Goal: Transaction & Acquisition: Subscribe to service/newsletter

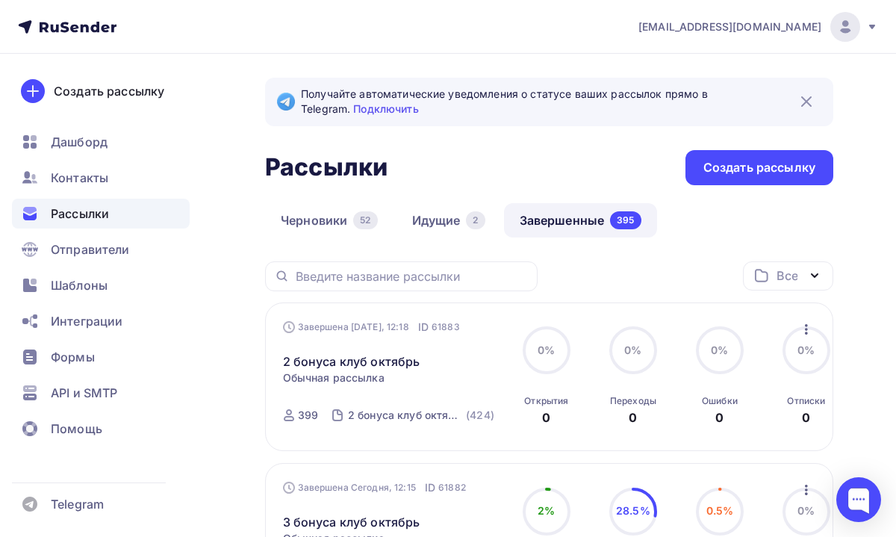
scroll to position [81, 0]
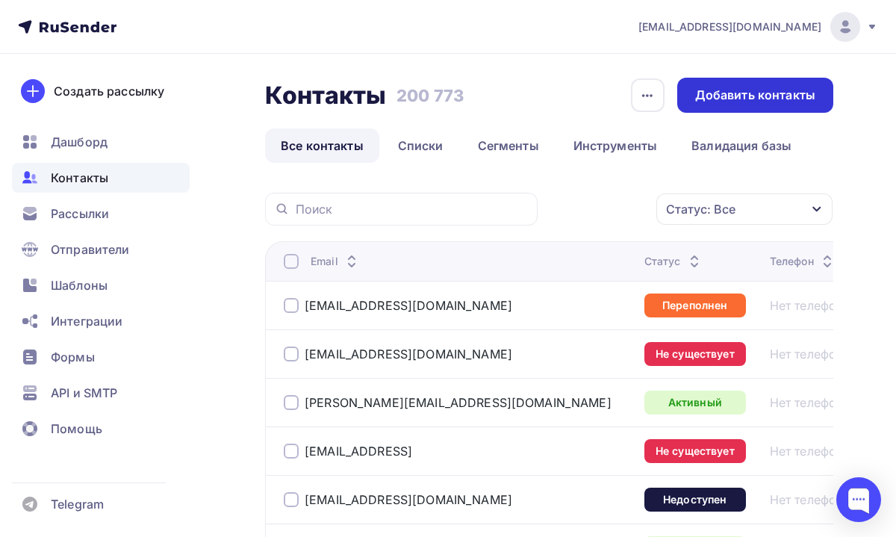
click at [694, 100] on div "Добавить контакты" at bounding box center [755, 95] width 156 height 35
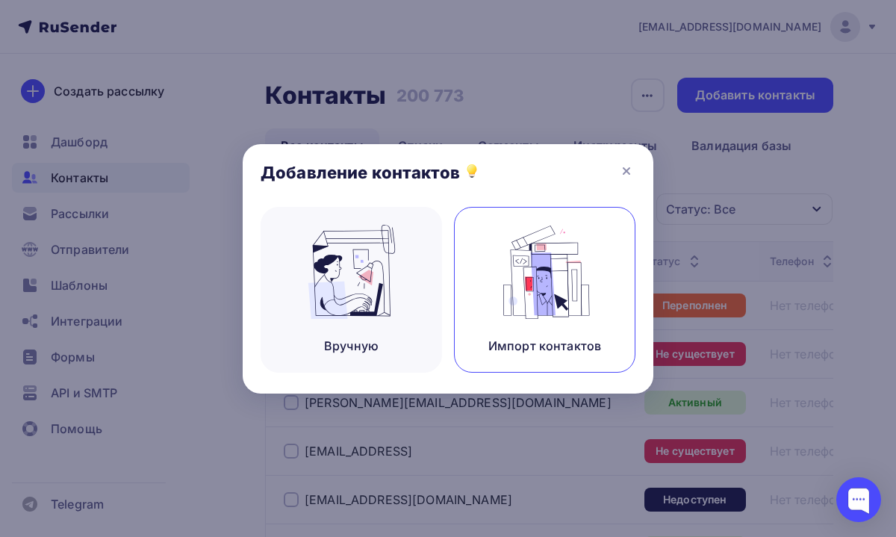
click at [537, 310] on img at bounding box center [545, 272] width 100 height 94
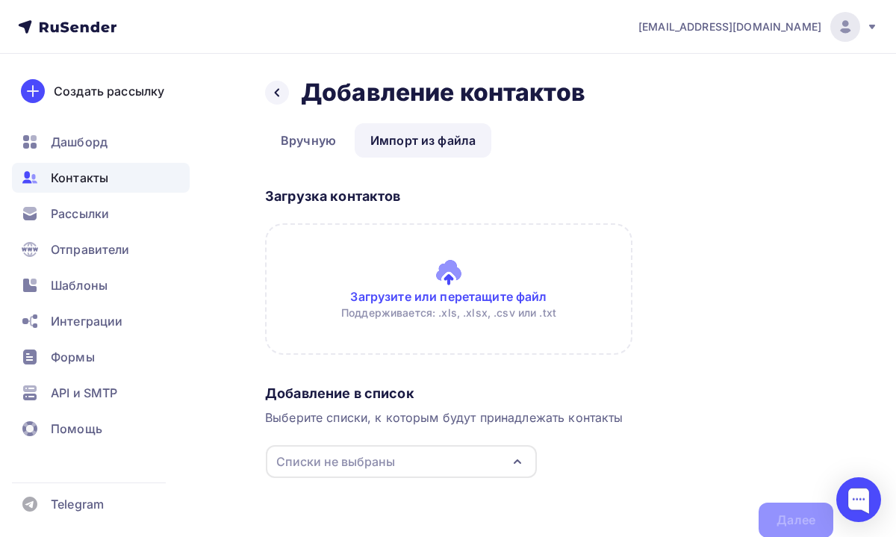
click at [451, 273] on input "file" at bounding box center [448, 288] width 367 height 131
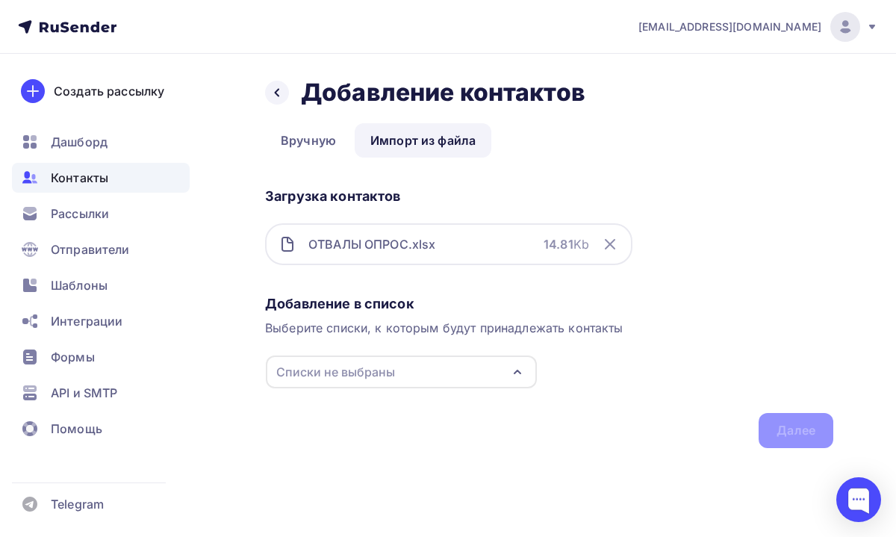
click at [451, 356] on div "Списки не выбраны" at bounding box center [401, 371] width 271 height 33
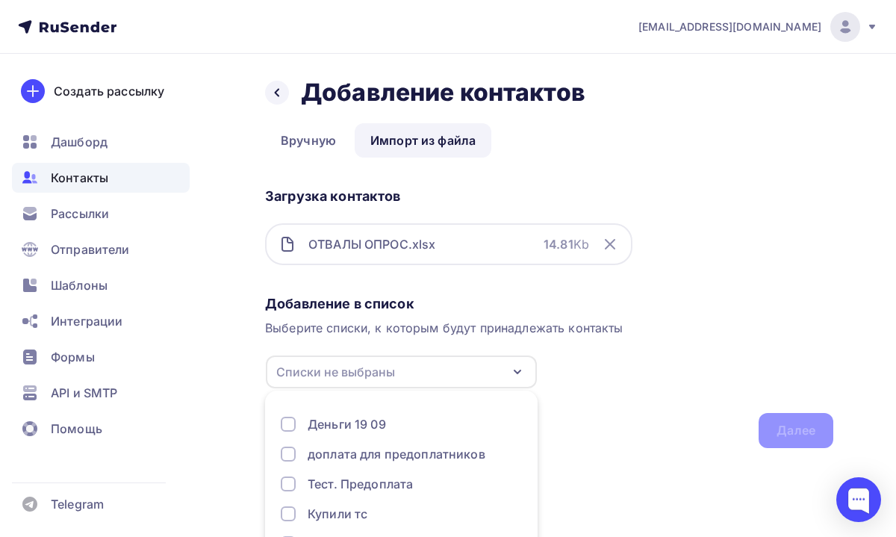
scroll to position [81, 0]
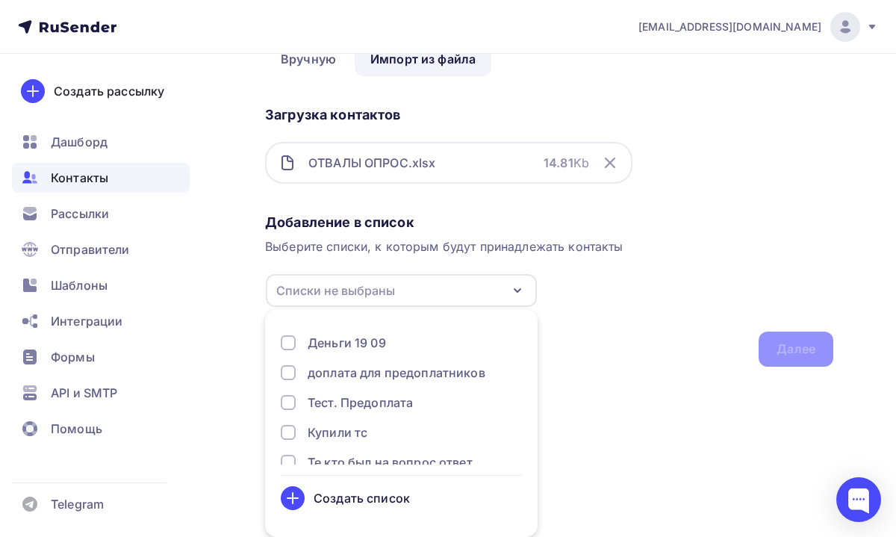
click at [334, 502] on div "Создать список" at bounding box center [361, 498] width 96 height 18
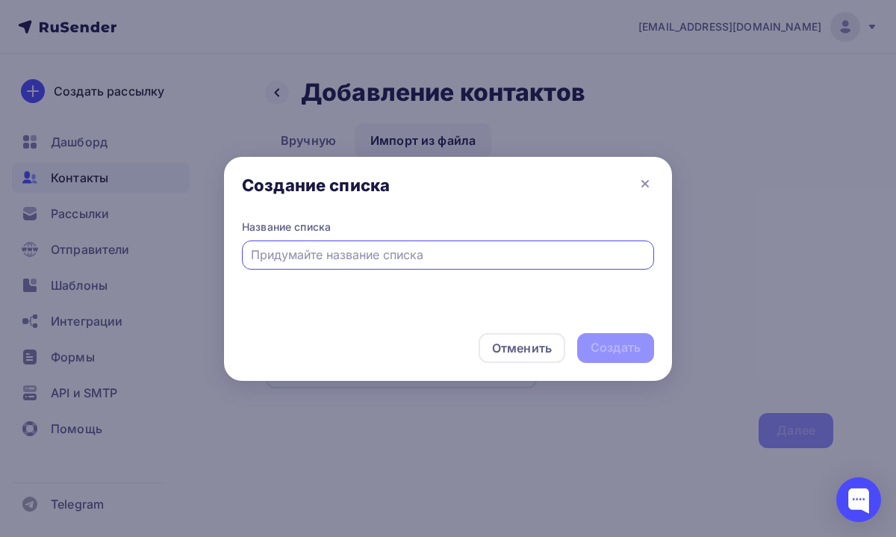
scroll to position [0, 0]
type input "Отвалы форма опроса"
click at [608, 350] on div "Создать" at bounding box center [615, 347] width 50 height 17
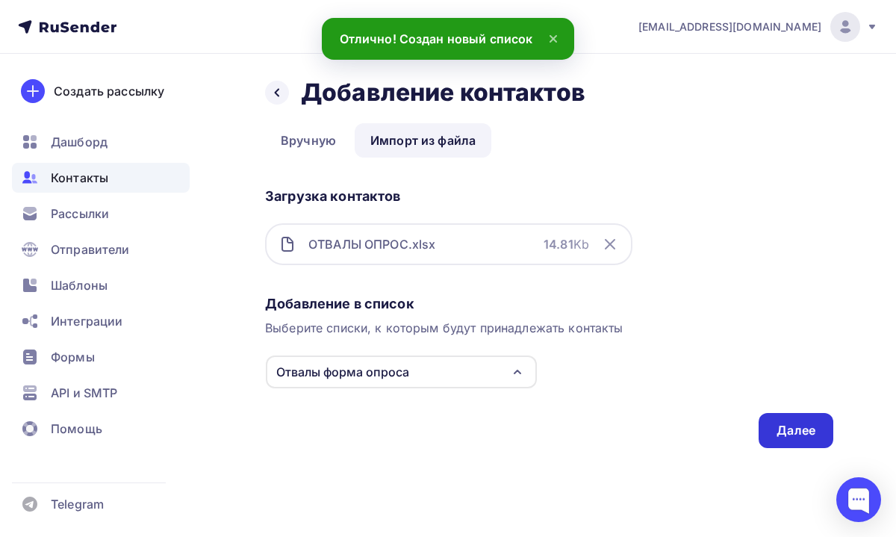
click at [793, 427] on div "Далее" at bounding box center [795, 430] width 39 height 17
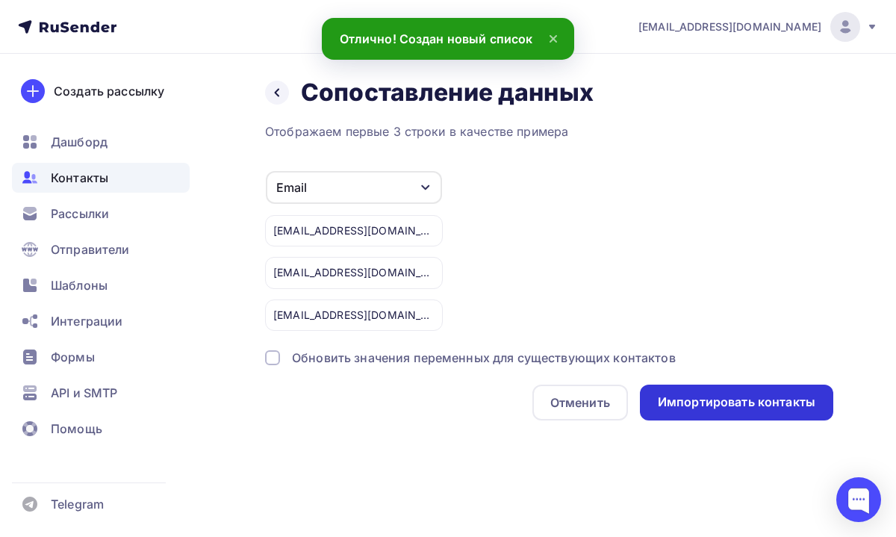
click at [687, 405] on div "Импортировать контакты" at bounding box center [735, 401] width 157 height 17
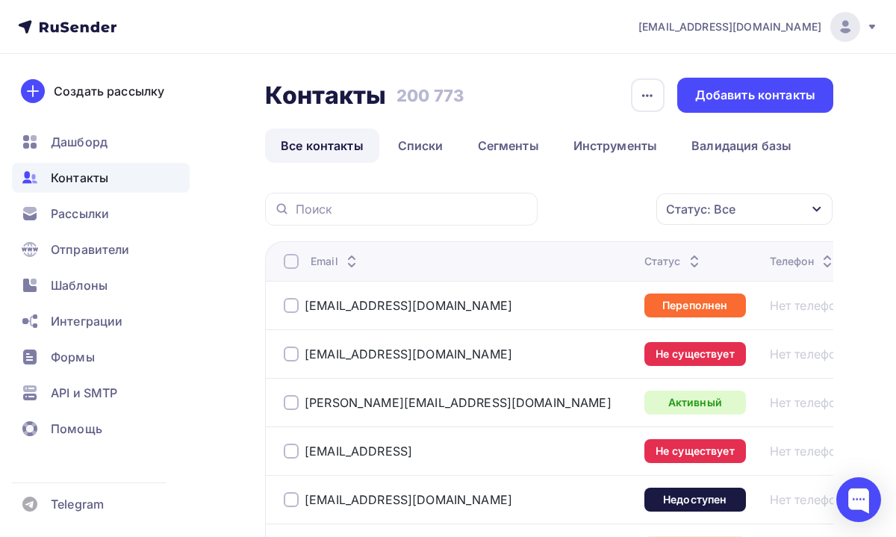
click at [83, 175] on span "Контакты" at bounding box center [79, 178] width 57 height 18
click at [97, 210] on span "Рассылки" at bounding box center [80, 213] width 58 height 18
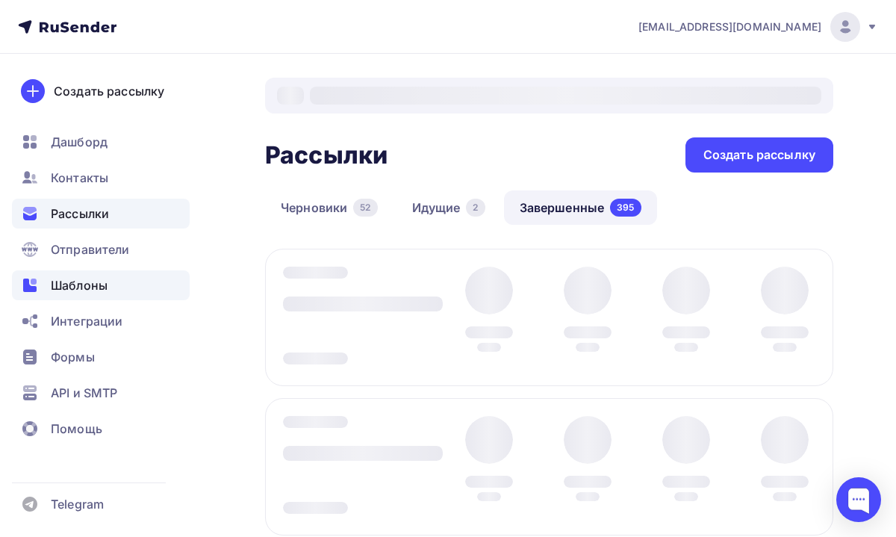
click at [94, 281] on span "Шаблоны" at bounding box center [79, 285] width 57 height 18
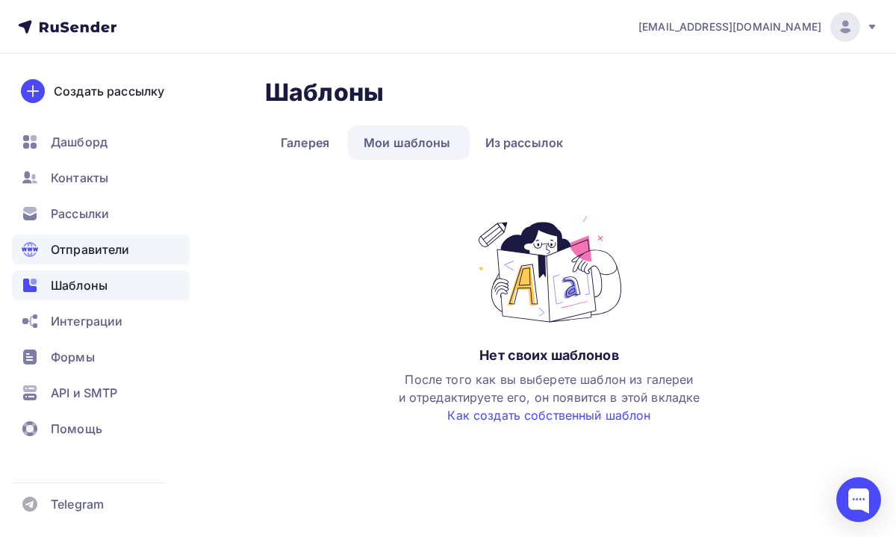
click at [95, 250] on span "Отправители" at bounding box center [90, 249] width 79 height 18
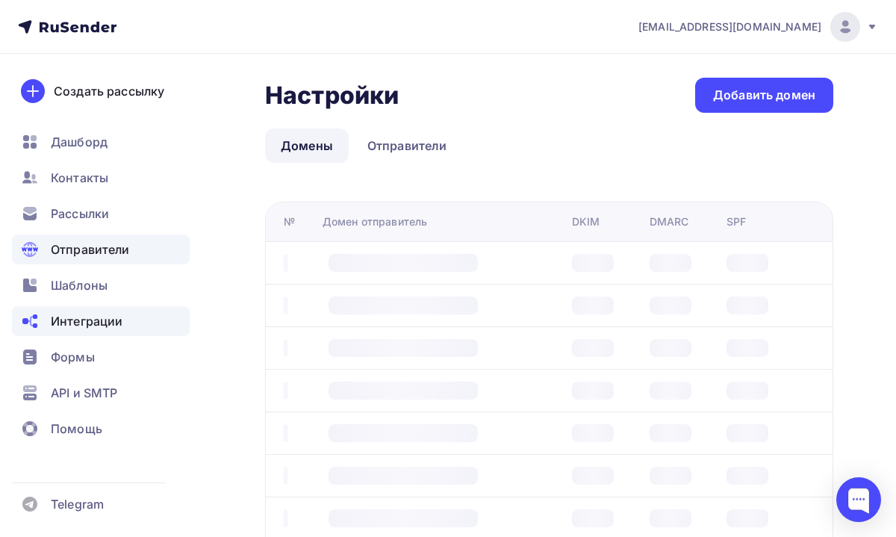
click at [87, 307] on div "Интеграции" at bounding box center [101, 321] width 178 height 30
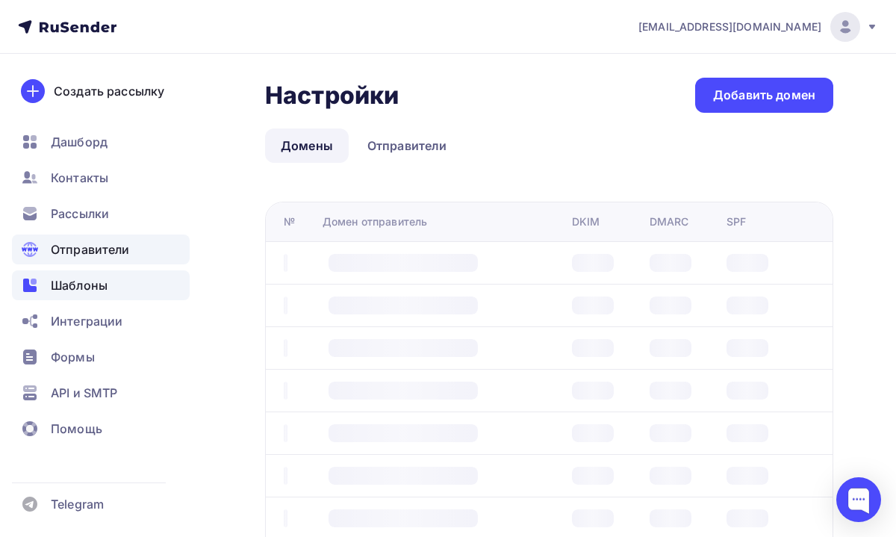
click at [75, 291] on span "Шаблоны" at bounding box center [79, 285] width 57 height 18
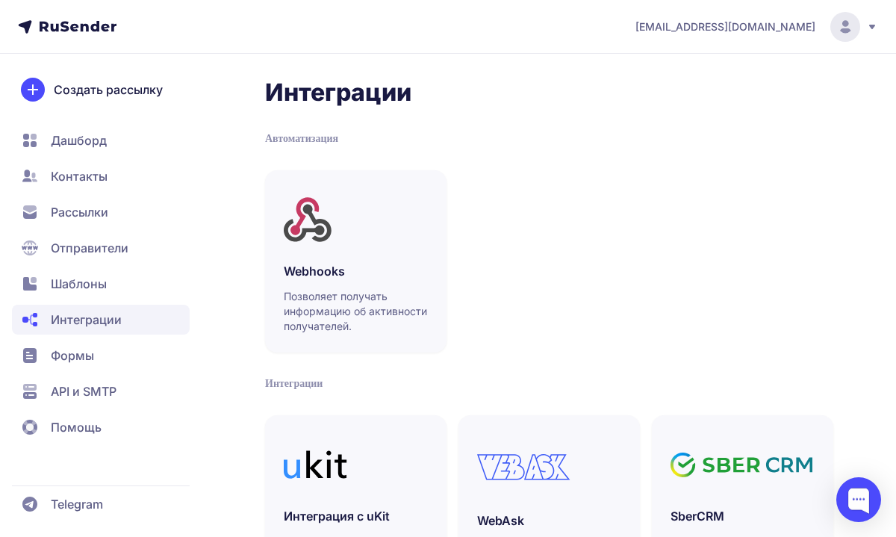
click at [148, 274] on span "Шаблоны" at bounding box center [101, 284] width 178 height 30
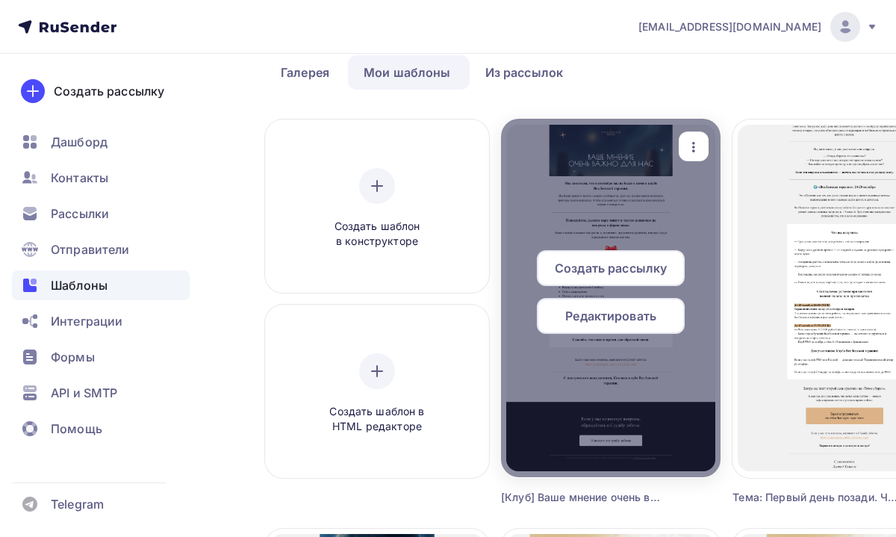
scroll to position [110, 0]
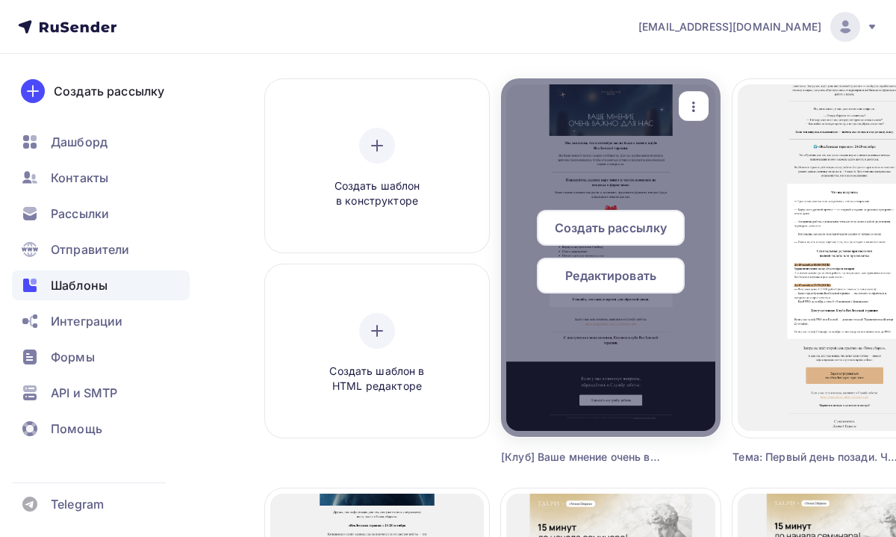
click at [590, 232] on span "Создать рассылку" at bounding box center [610, 228] width 112 height 18
click at [588, 219] on span "Создать рассылку" at bounding box center [610, 228] width 112 height 18
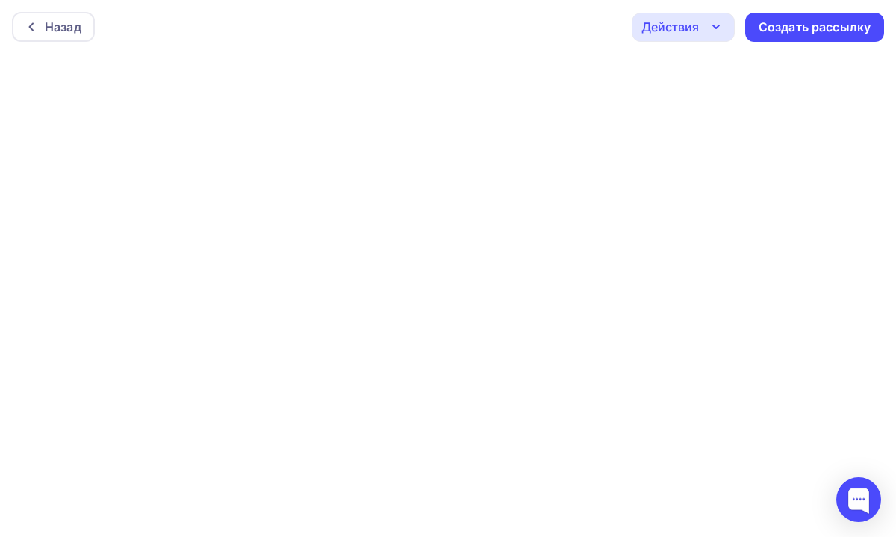
scroll to position [4, 0]
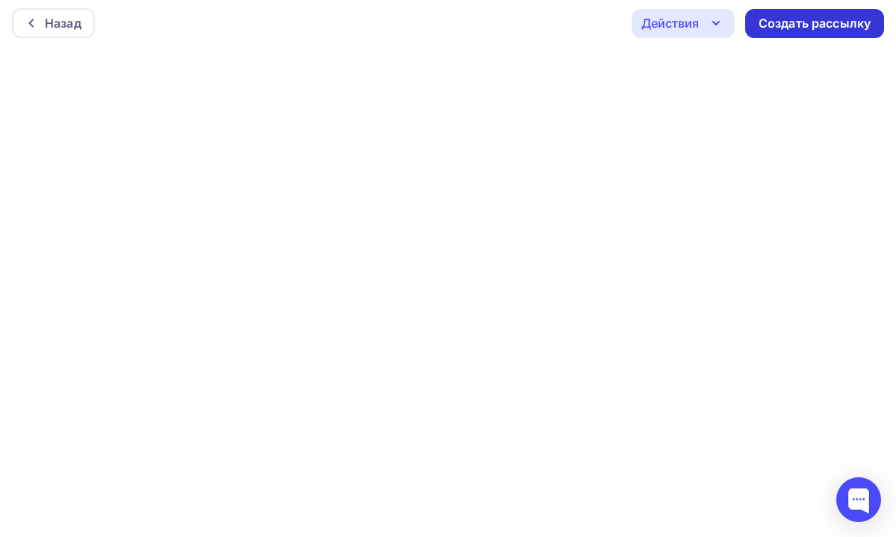
click at [766, 16] on div "Создать рассылку" at bounding box center [814, 23] width 112 height 17
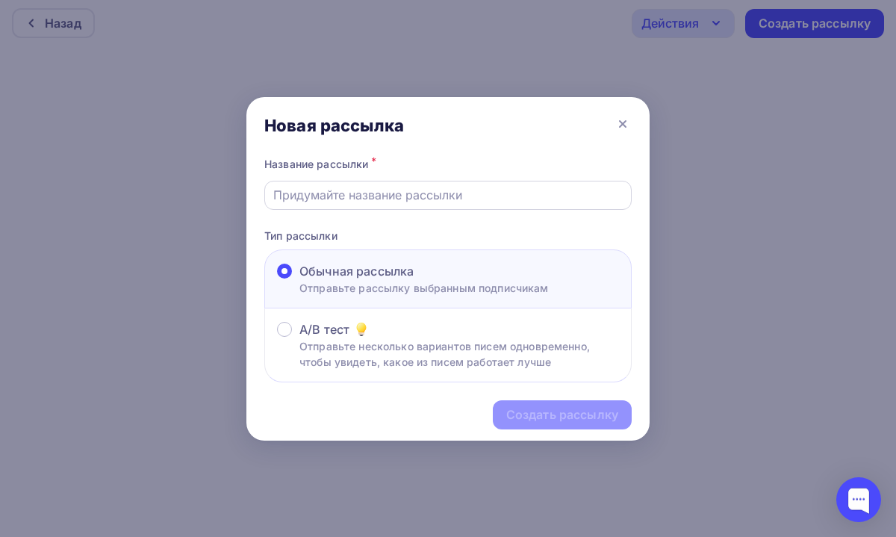
click at [390, 193] on input "text" at bounding box center [448, 195] width 350 height 18
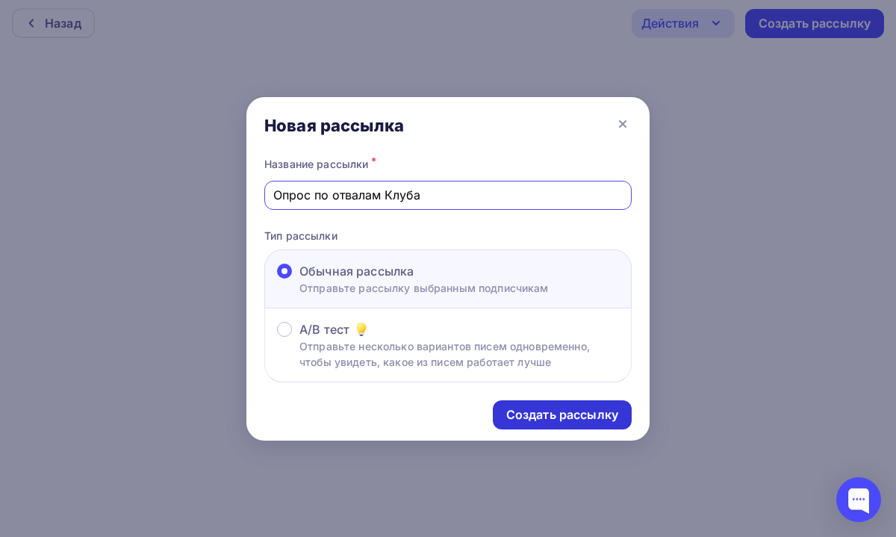
type input "Опрос по отвалам Клуба"
click at [533, 402] on div "Создать рассылку" at bounding box center [562, 414] width 139 height 29
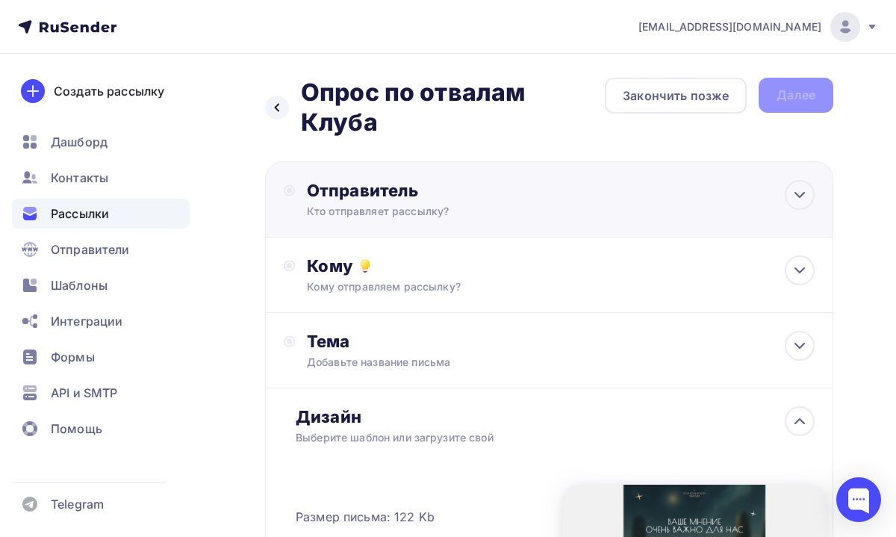
click at [478, 204] on div "Кто отправляет рассылку?" at bounding box center [452, 211] width 291 height 15
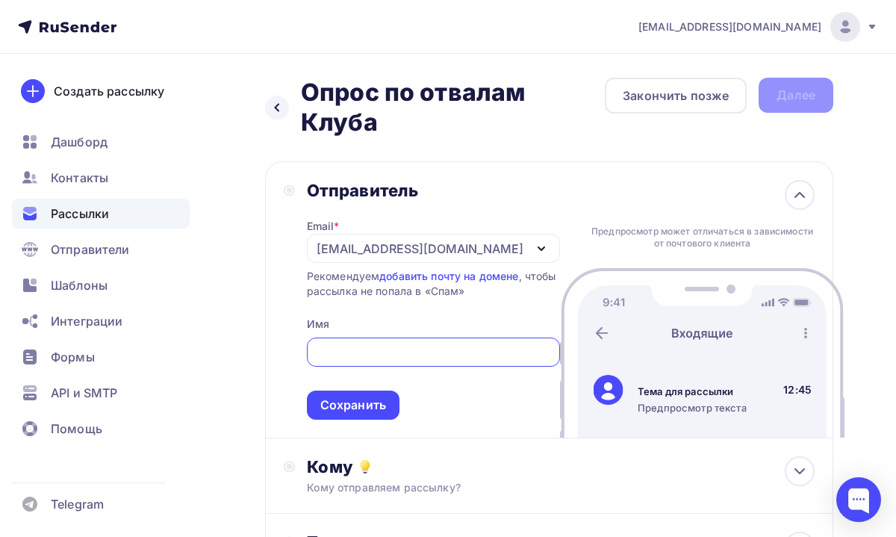
click at [397, 240] on div "[EMAIL_ADDRESS][DOMAIN_NAME]" at bounding box center [419, 249] width 207 height 18
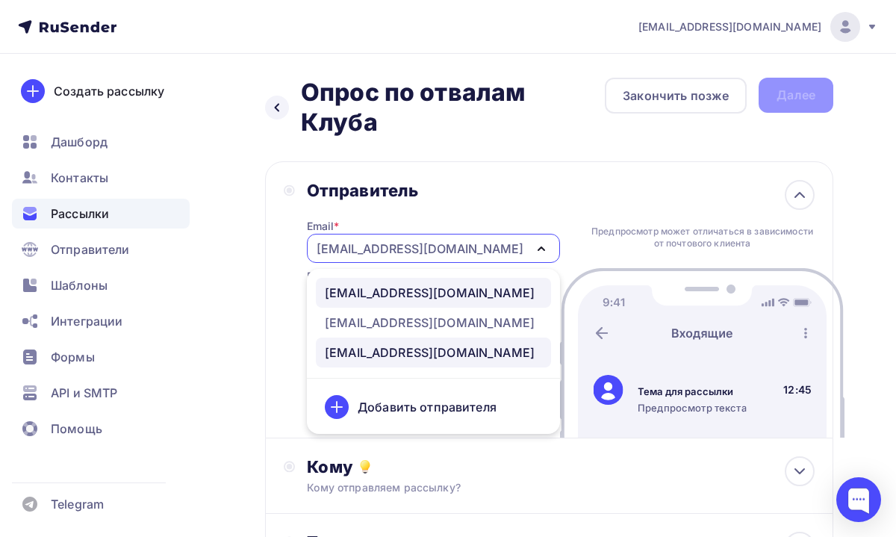
click at [377, 284] on div "[EMAIL_ADDRESS][DOMAIN_NAME]" at bounding box center [430, 293] width 210 height 18
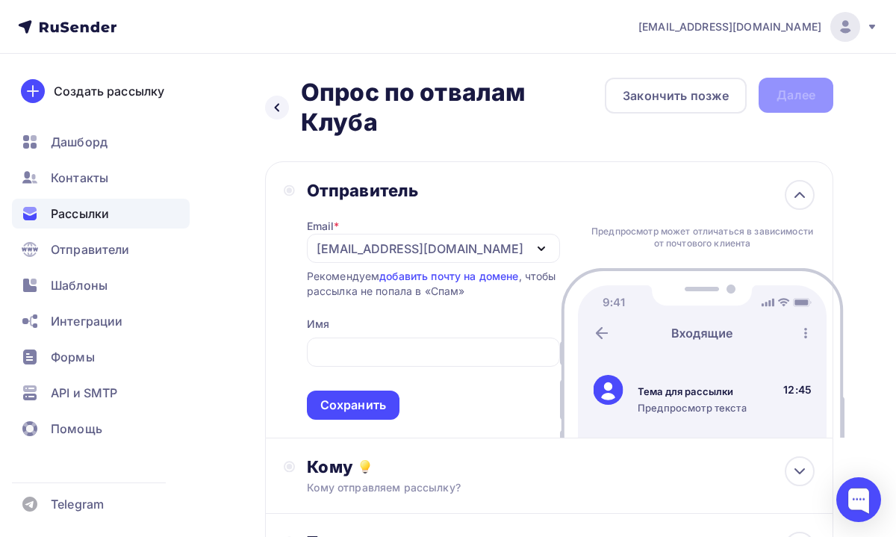
click at [361, 331] on span "Сохранить" at bounding box center [433, 375] width 253 height 88
click at [359, 343] on input "text" at bounding box center [433, 352] width 236 height 18
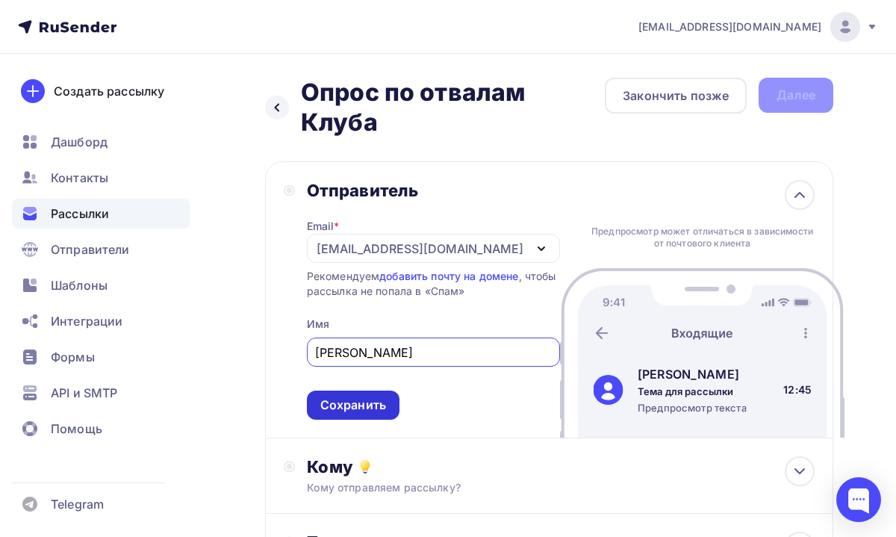
type input "[PERSON_NAME]"
click at [371, 396] on div "Сохранить" at bounding box center [353, 404] width 66 height 17
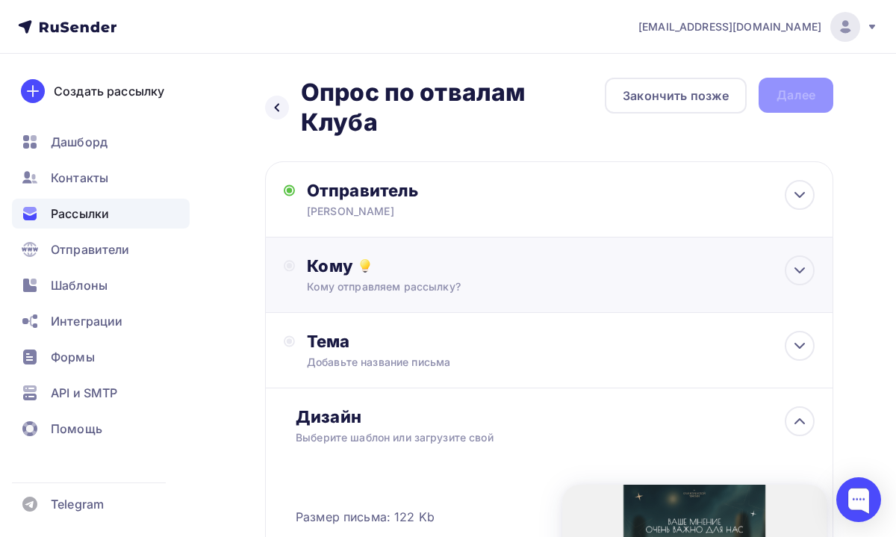
click at [393, 274] on div "Кому Кому отправляем рассылку? Списки получателей Выберите список Все списки id…" at bounding box center [549, 274] width 568 height 75
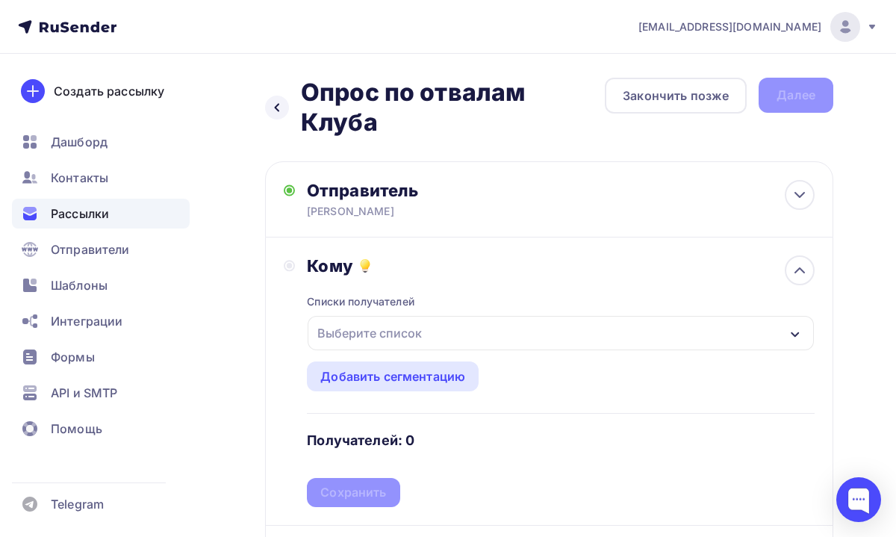
click at [386, 319] on div "Выберите список" at bounding box center [369, 332] width 116 height 27
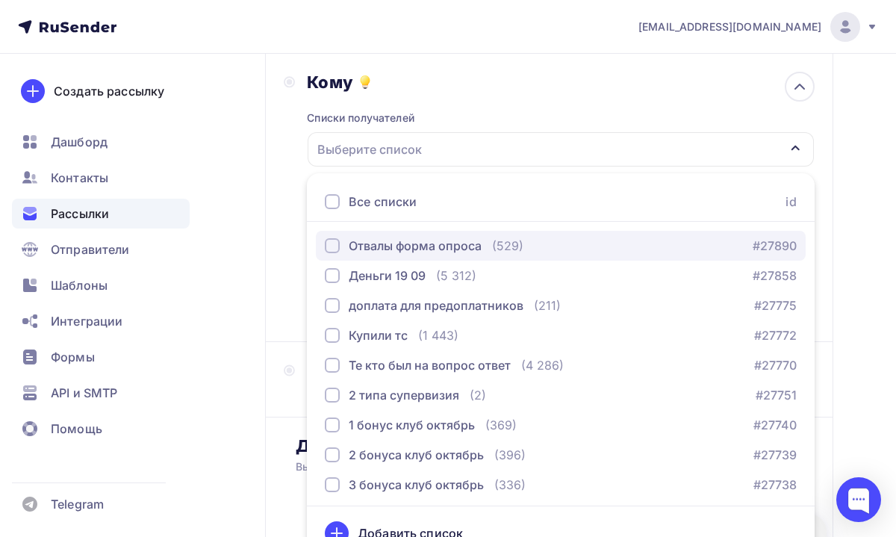
click at [391, 237] on div "Отвалы форма опроса" at bounding box center [415, 246] width 133 height 18
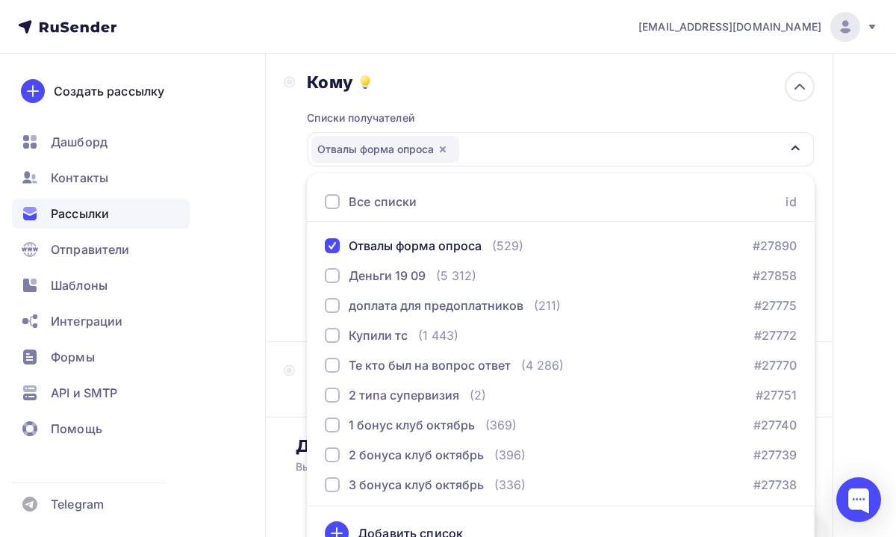
click at [853, 220] on div "Назад Опрос по отвалам Клуба Опрос по отвалам Клуба Закончить позже Далее Отпра…" at bounding box center [448, 394] width 896 height 1049
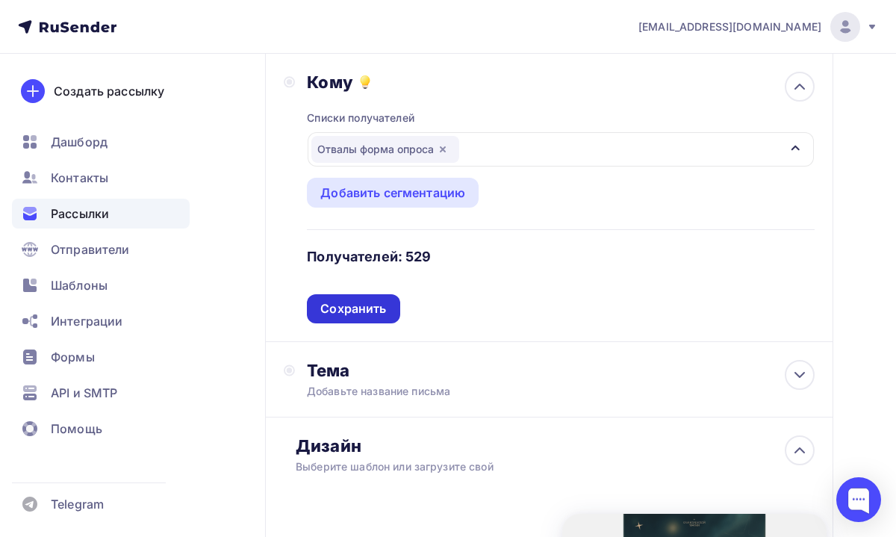
click at [385, 300] on div "Сохранить" at bounding box center [353, 308] width 66 height 17
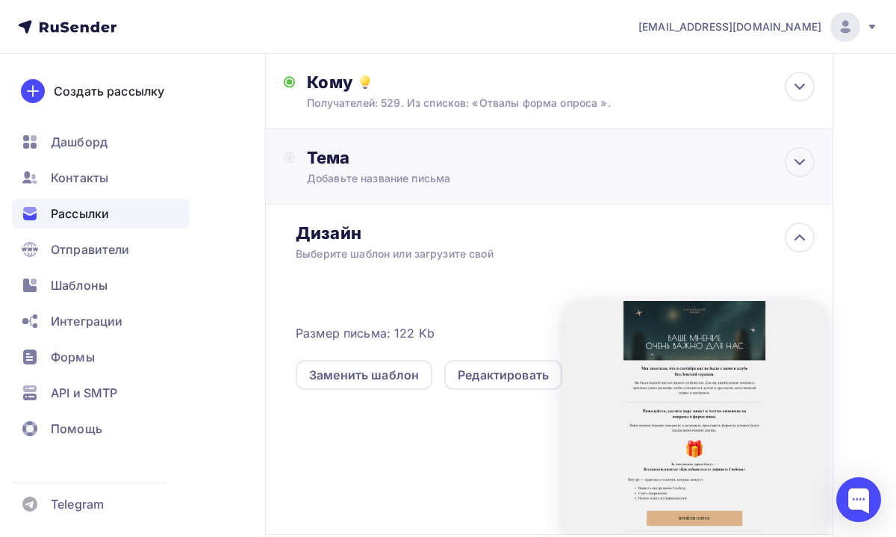
click at [428, 171] on div "Добавьте название письма" at bounding box center [440, 178] width 266 height 15
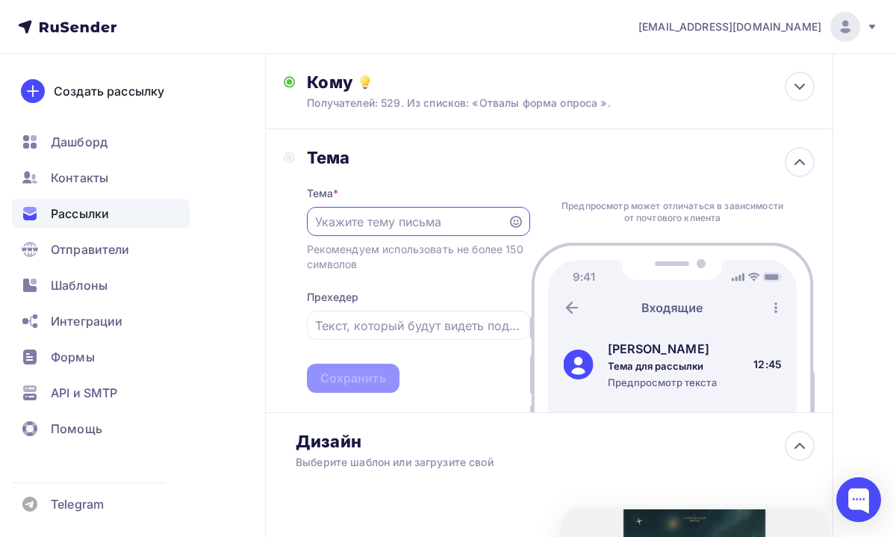
scroll to position [0, 0]
paste input "Ваше мнение очень важно для нас"
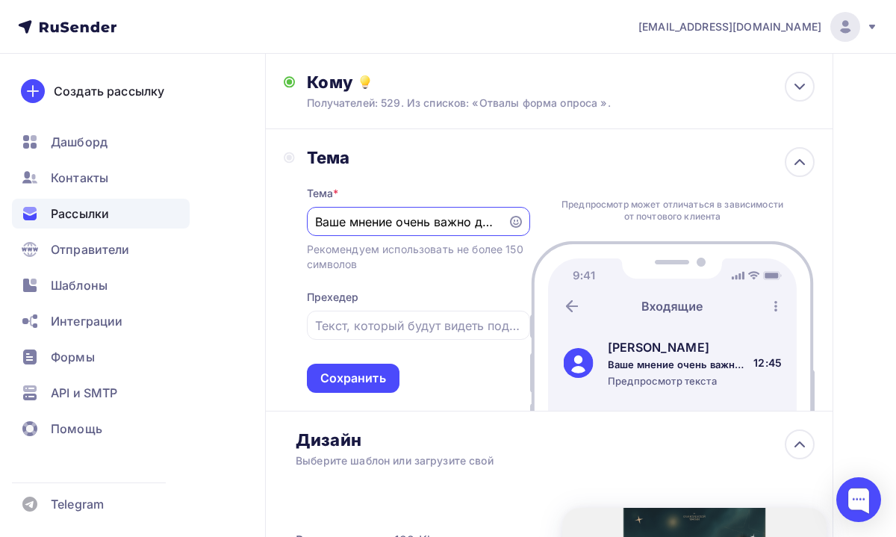
scroll to position [0, 23]
type input "Ваше мнение очень важно для нас"
click at [388, 363] on div "Сохранить" at bounding box center [353, 377] width 93 height 29
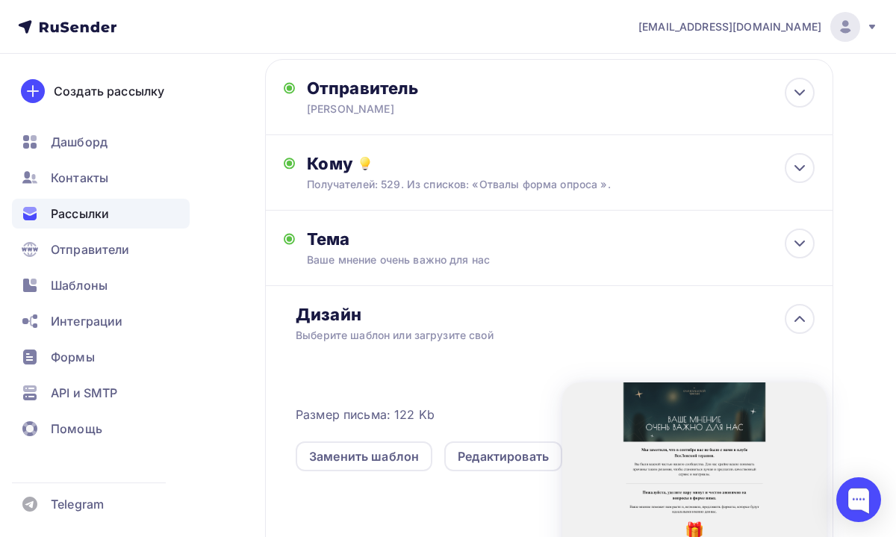
scroll to position [23, 0]
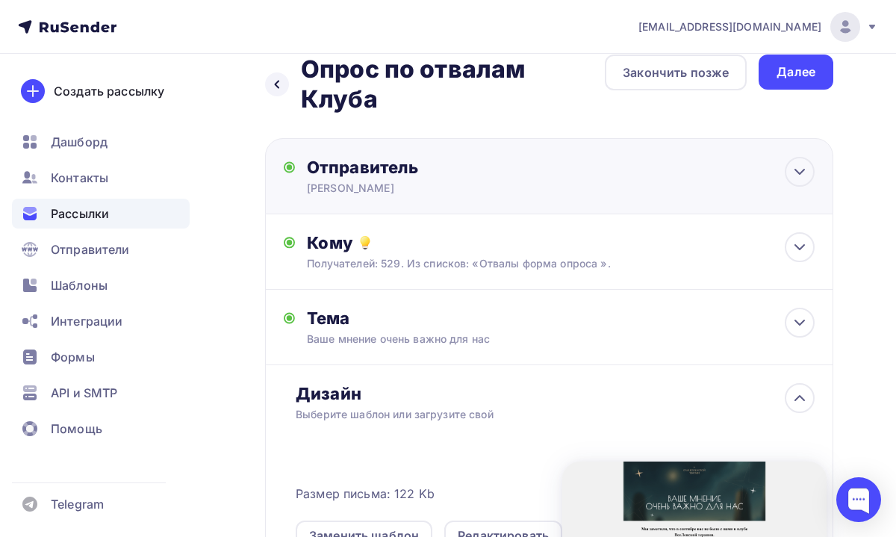
click at [480, 157] on div "Отправитель" at bounding box center [468, 167] width 323 height 21
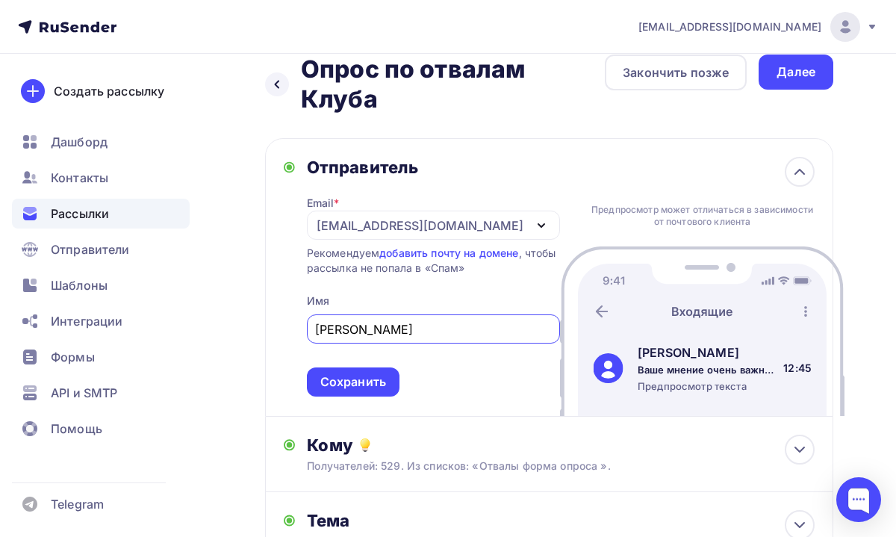
scroll to position [0, 0]
click at [337, 375] on div "Отправитель Email * [EMAIL_ADDRESS][DOMAIN_NAME] [EMAIL_ADDRESS][DOMAIN_NAME] […" at bounding box center [549, 276] width 568 height 277
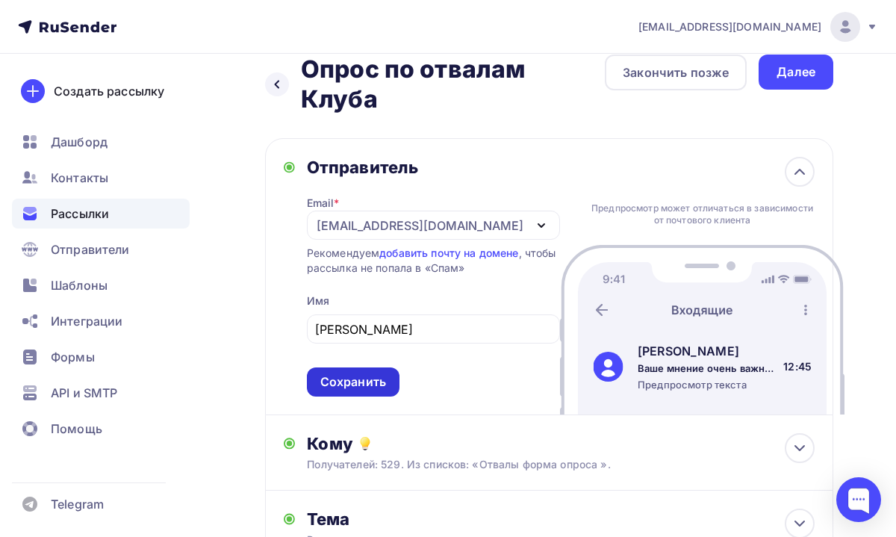
click at [333, 373] on div "Сохранить" at bounding box center [353, 381] width 66 height 17
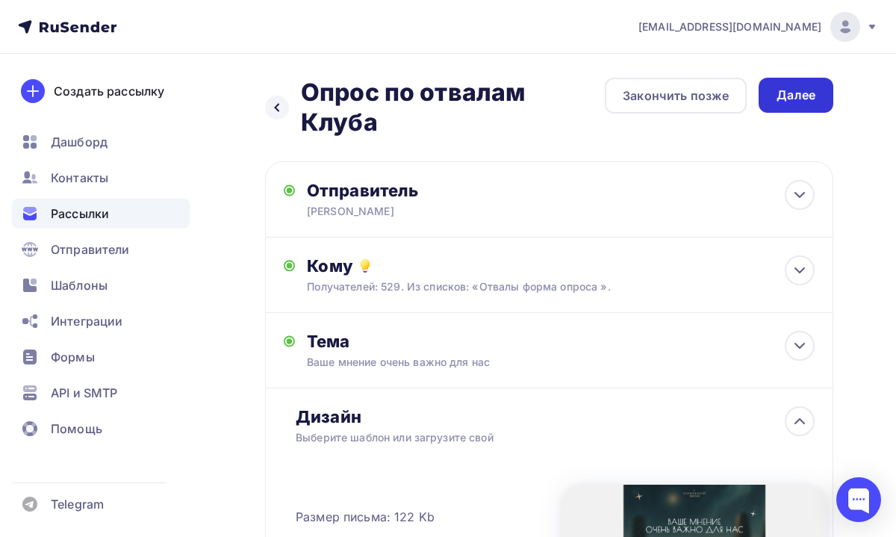
click at [793, 88] on div "Далее" at bounding box center [795, 95] width 39 height 17
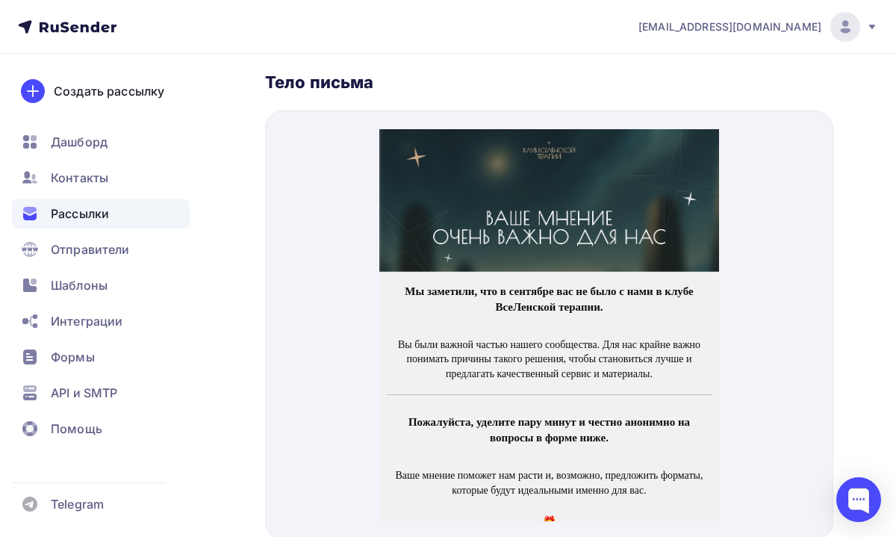
scroll to position [626, 0]
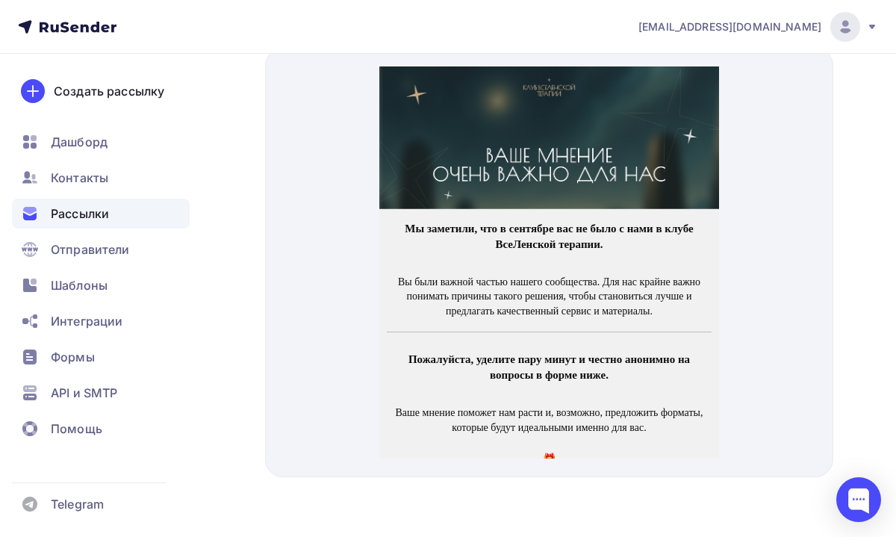
click at [558, 296] on p "Вы были важной частью нашего сообщества. Для нас крайне важно понимать причины …" at bounding box center [548, 279] width 319 height 44
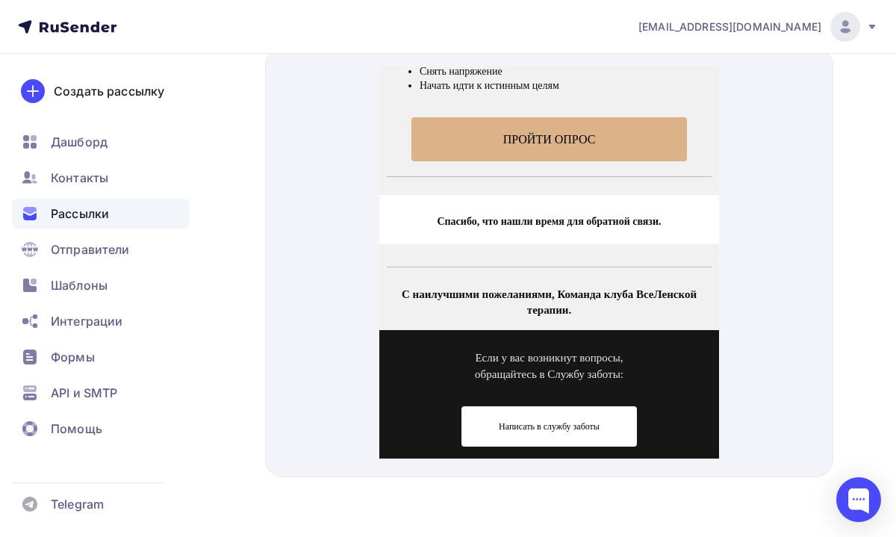
scroll to position [485, 0]
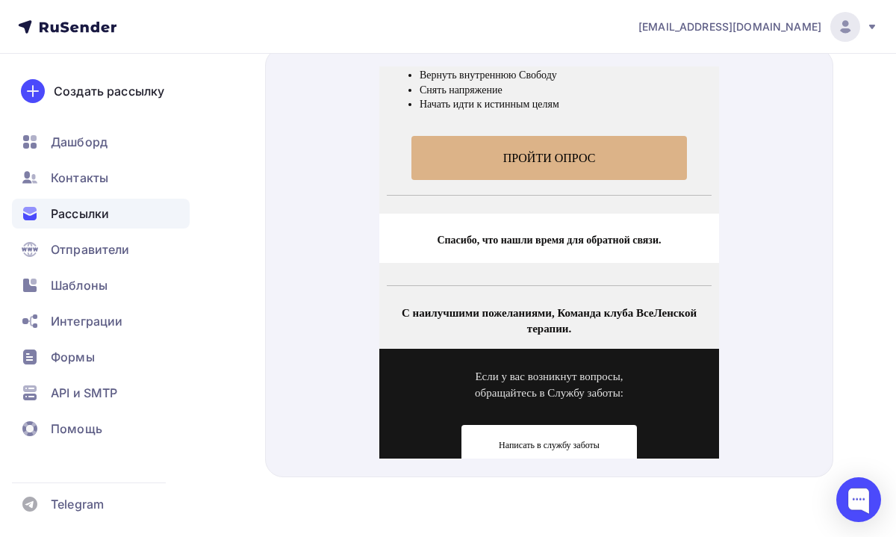
click at [572, 125] on span "ПРОЙТИ ОПРОС" at bounding box center [548, 140] width 276 height 44
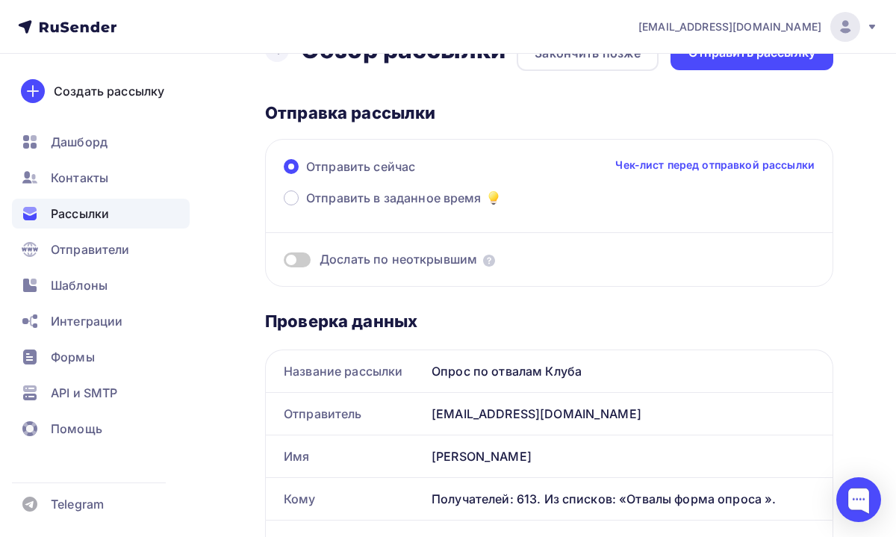
scroll to position [0, 0]
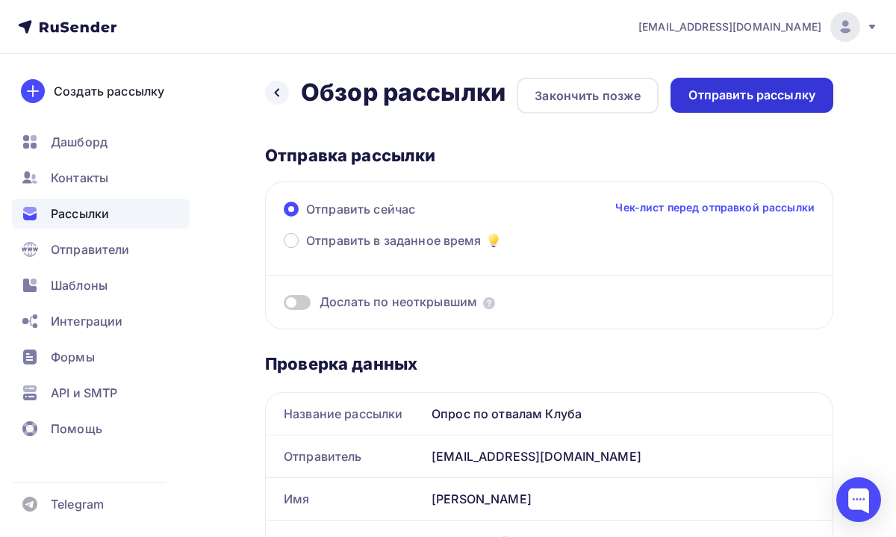
click at [716, 105] on div "Отправить рассылку" at bounding box center [751, 95] width 163 height 35
